Goal: Find specific page/section: Find specific page/section

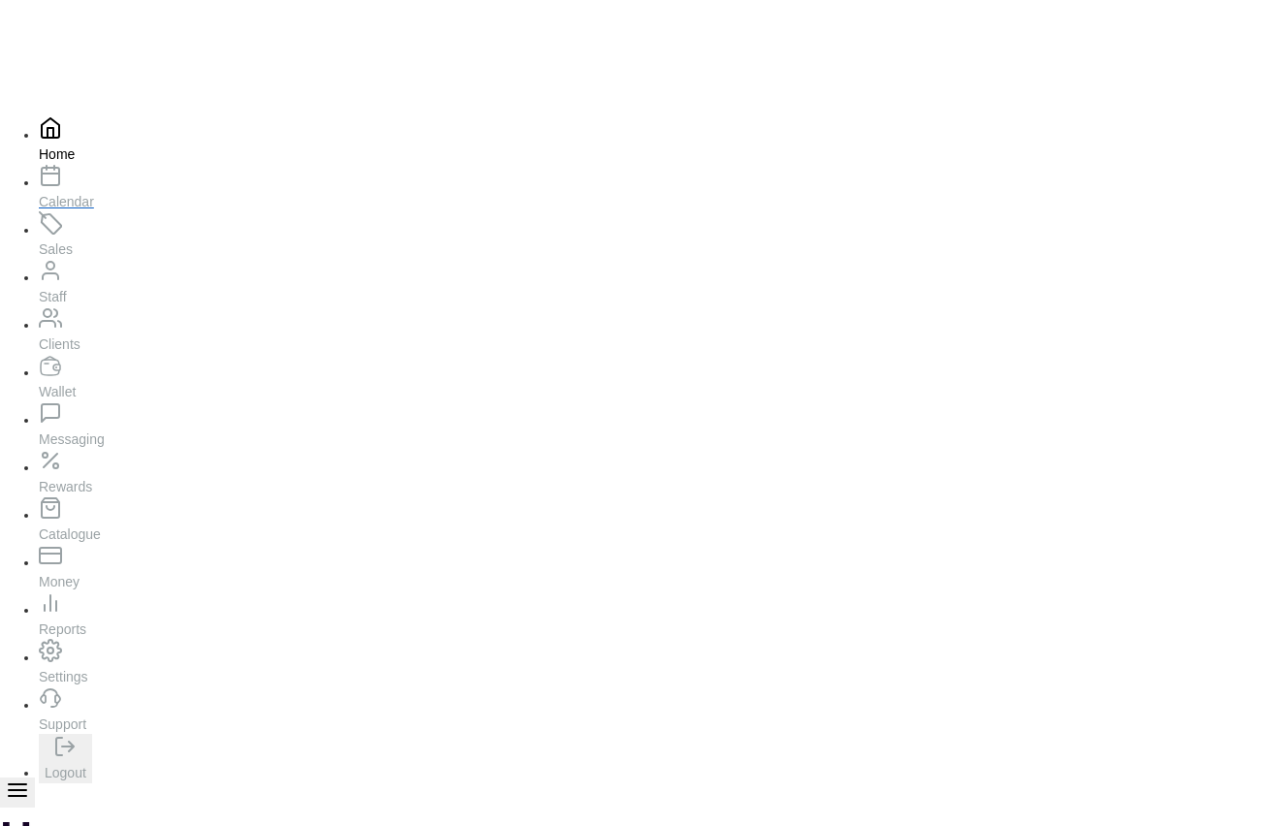
click at [59, 211] on p "Calendar" at bounding box center [165, 201] width 252 height 19
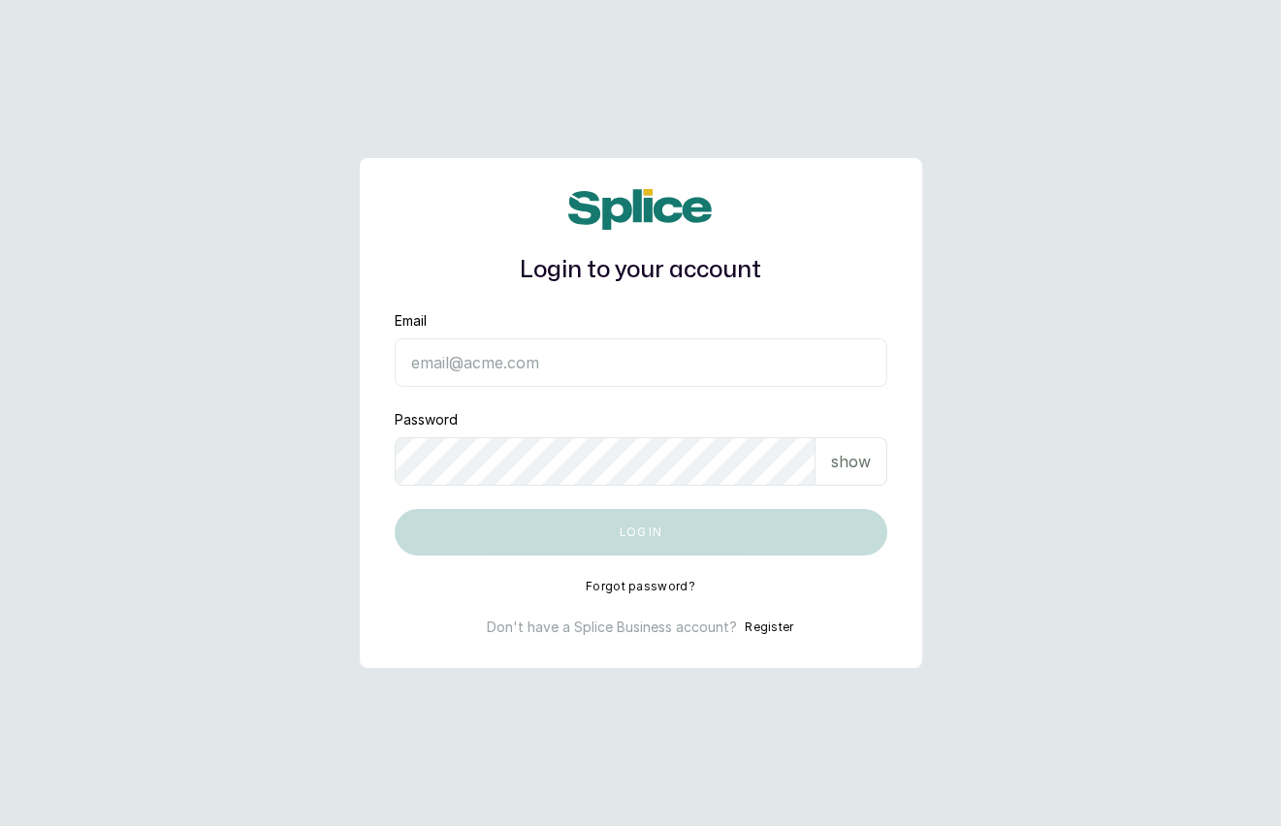
type input "spapamperingathome@gmail.com"
click at [855, 458] on p "show" at bounding box center [851, 461] width 40 height 23
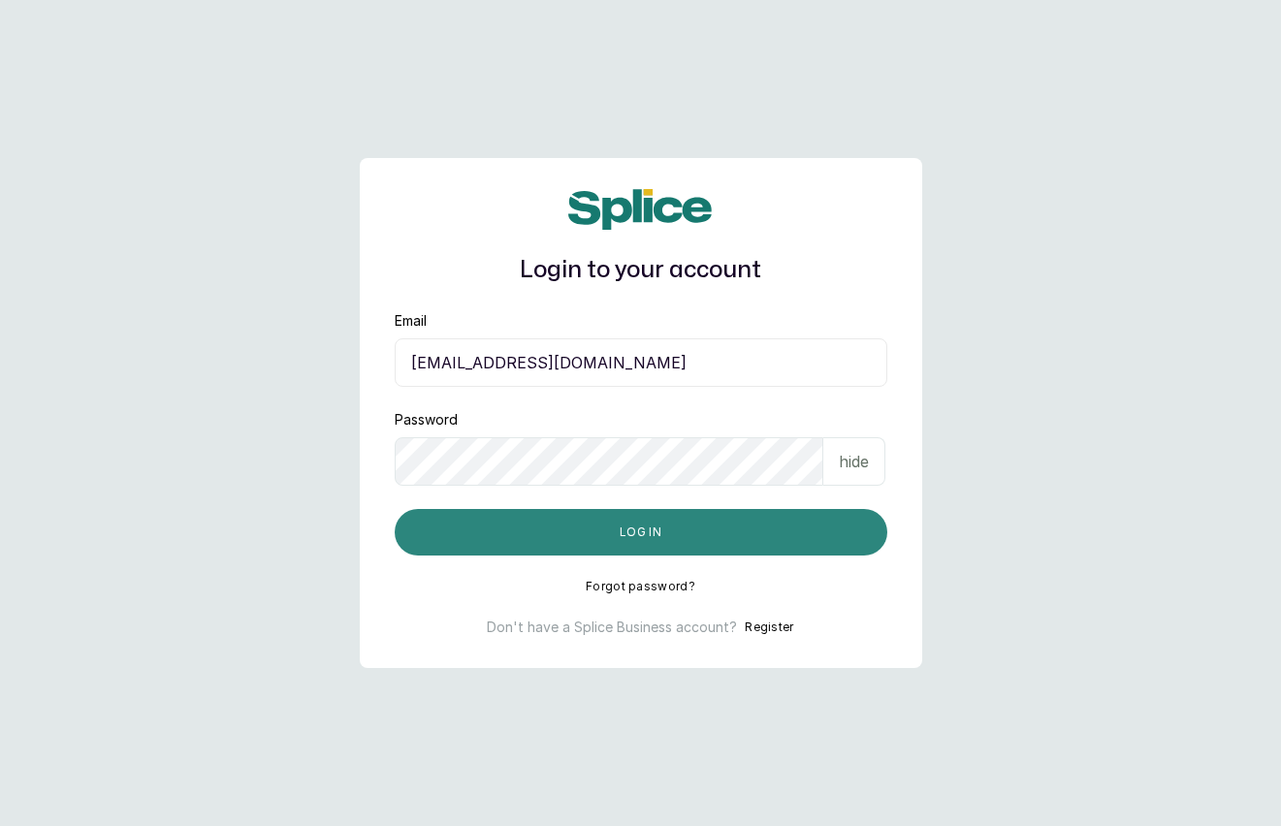
click at [615, 530] on button "Log in" at bounding box center [641, 532] width 493 height 47
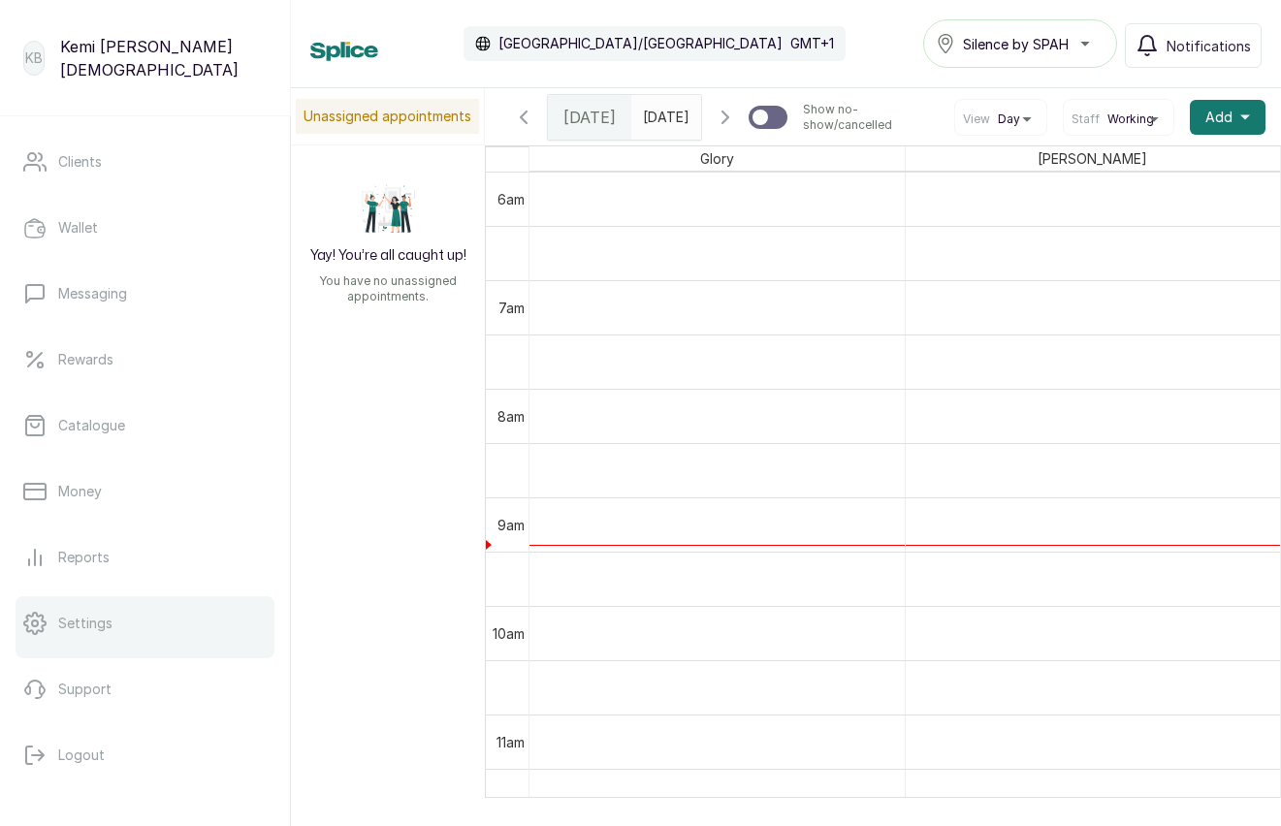
scroll to position [273, 0]
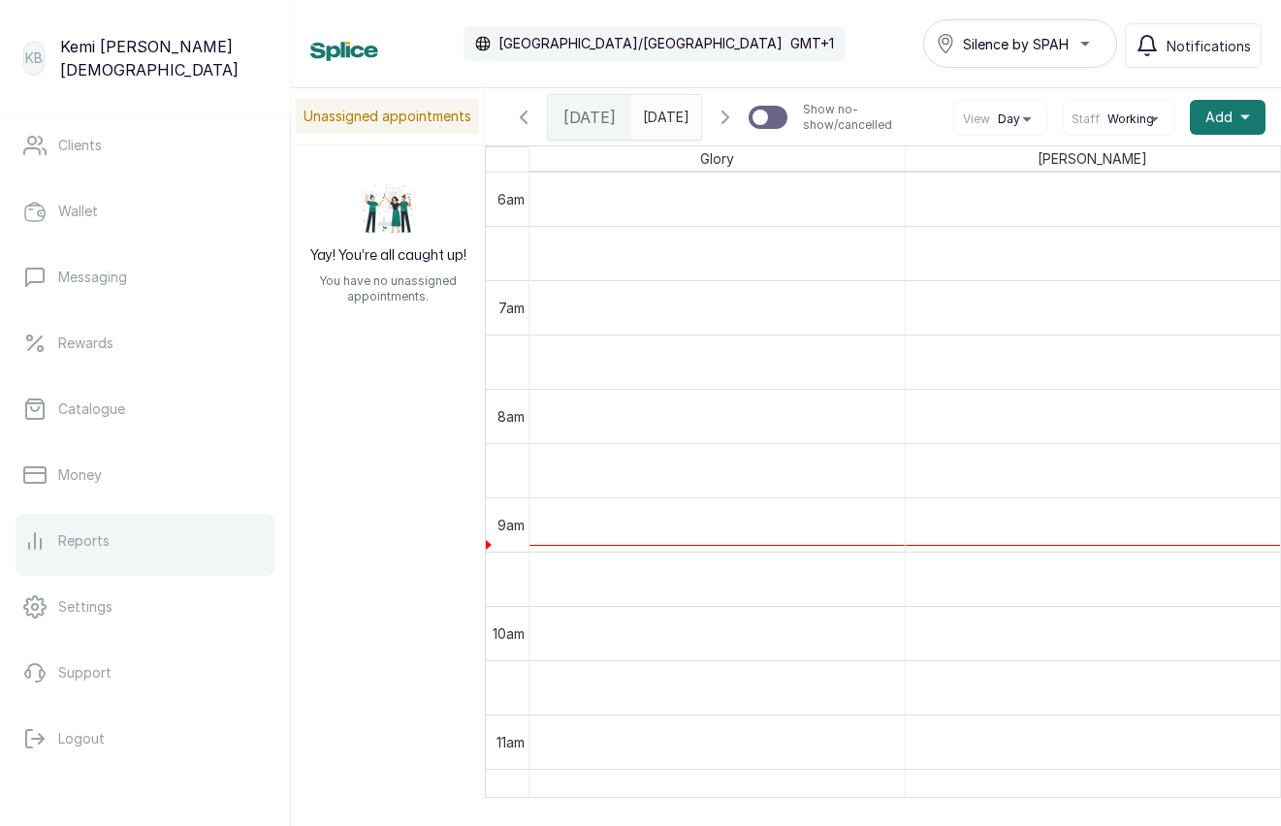
click at [89, 549] on p "Reports" at bounding box center [83, 540] width 51 height 19
